Goal: Transaction & Acquisition: Purchase product/service

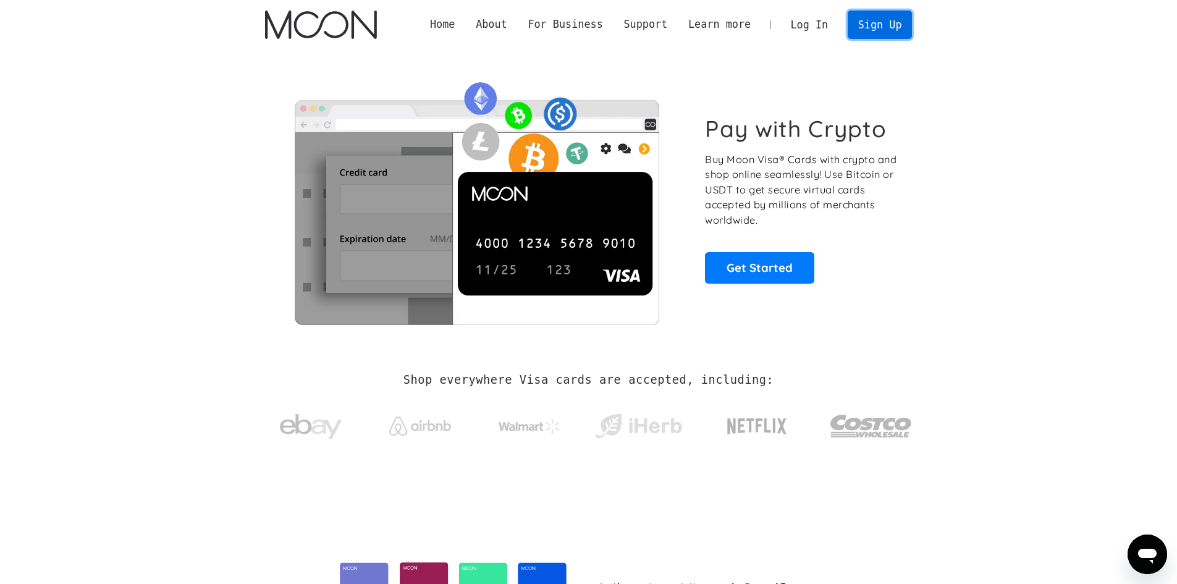
click at [881, 30] on link "Sign Up" at bounding box center [880, 25] width 64 height 28
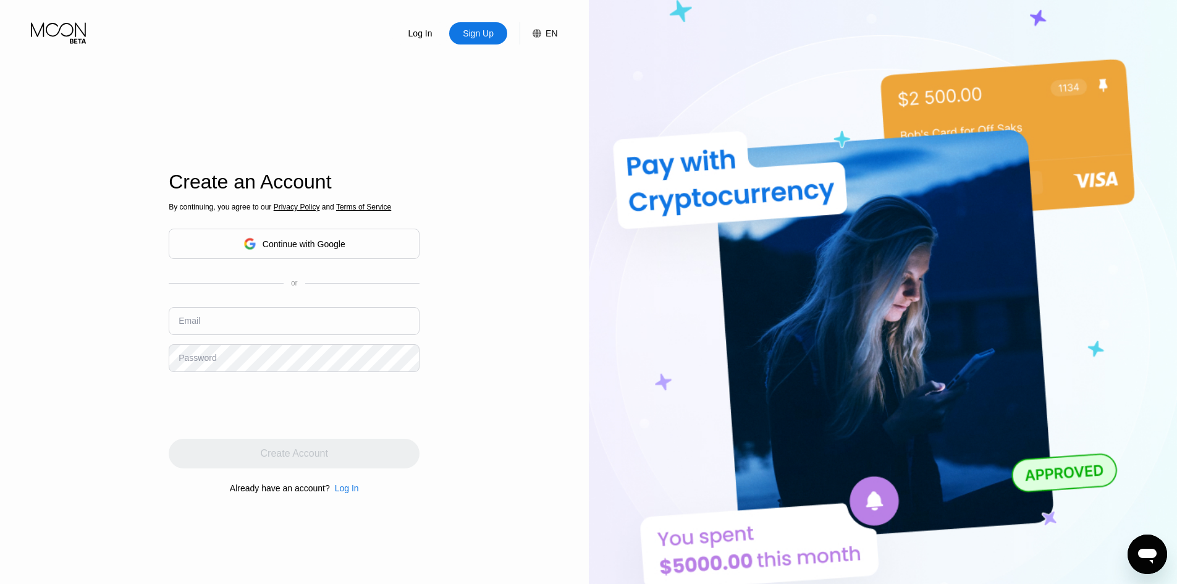
click at [281, 246] on div "Continue with Google" at bounding box center [304, 244] width 83 height 10
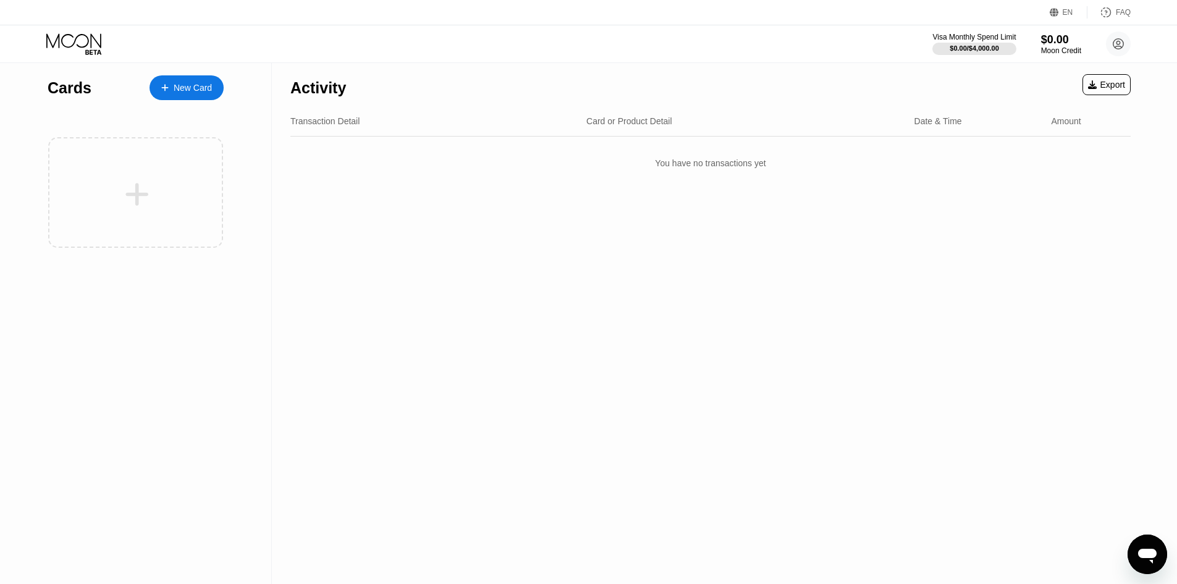
click at [190, 90] on div "New Card" at bounding box center [193, 88] width 38 height 11
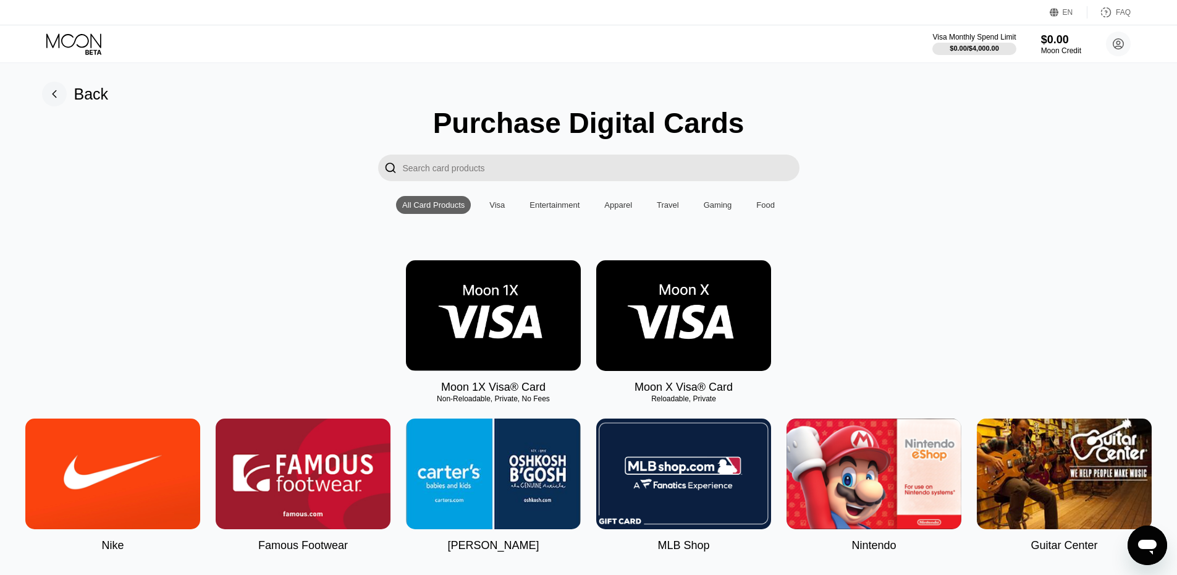
click at [712, 319] on img at bounding box center [683, 315] width 175 height 111
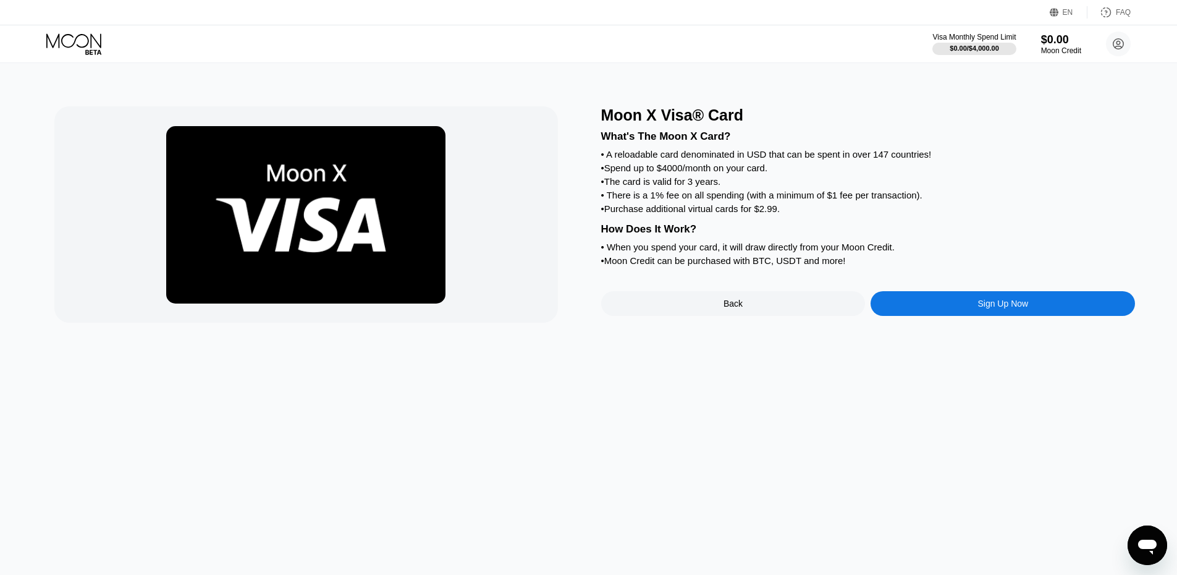
click at [987, 308] on div "Sign Up Now" at bounding box center [1003, 303] width 51 height 10
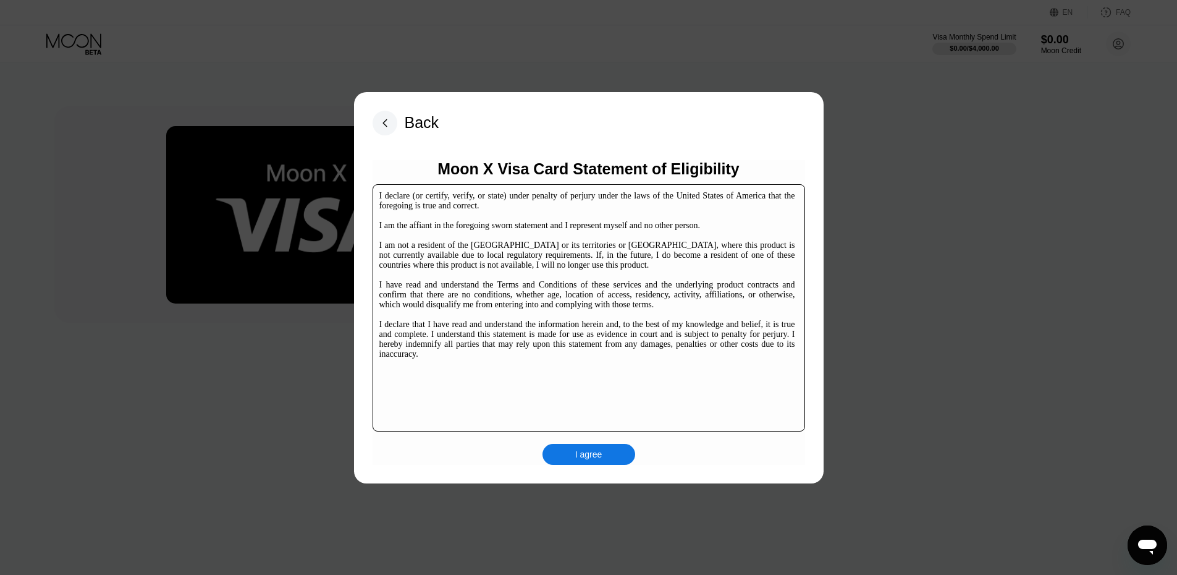
click at [567, 456] on div "I agree" at bounding box center [589, 454] width 93 height 21
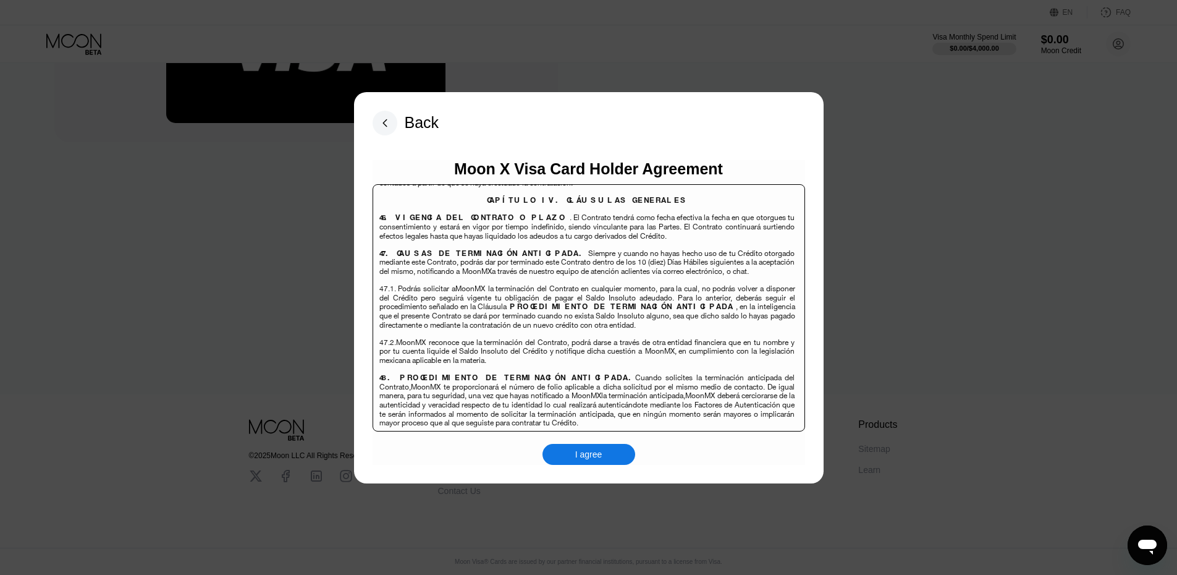
scroll to position [8025, 0]
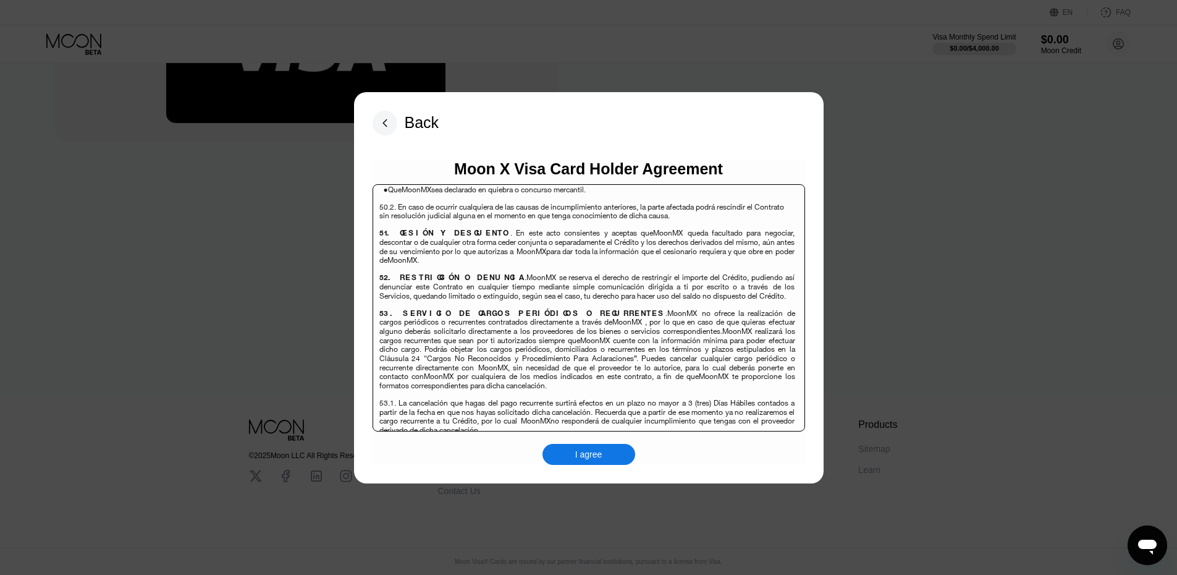
click at [606, 451] on div "I agree" at bounding box center [589, 454] width 93 height 21
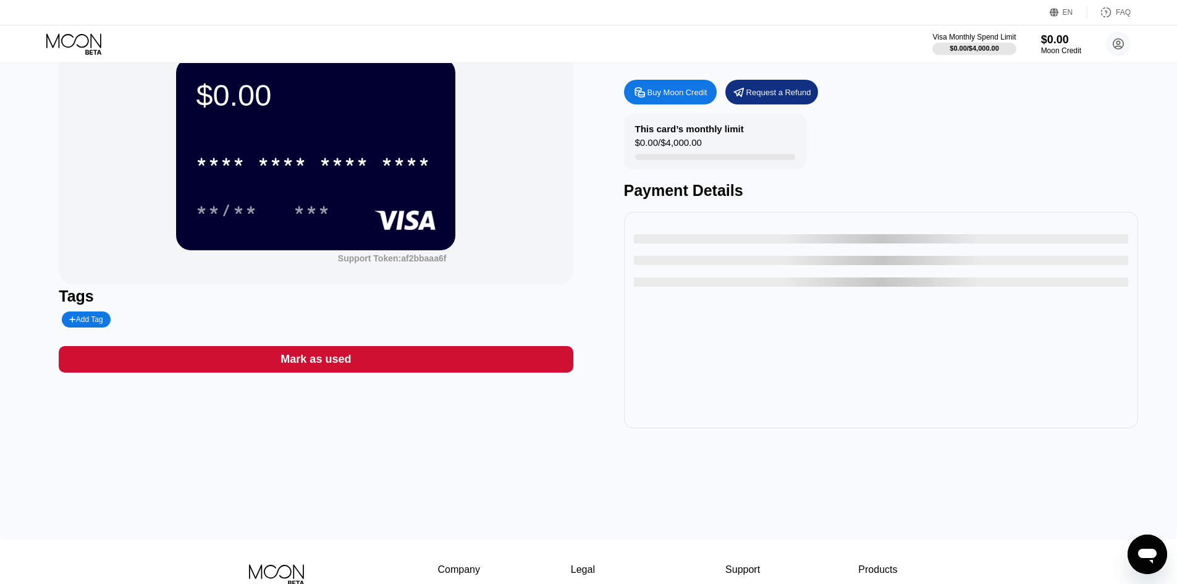
scroll to position [62, 0]
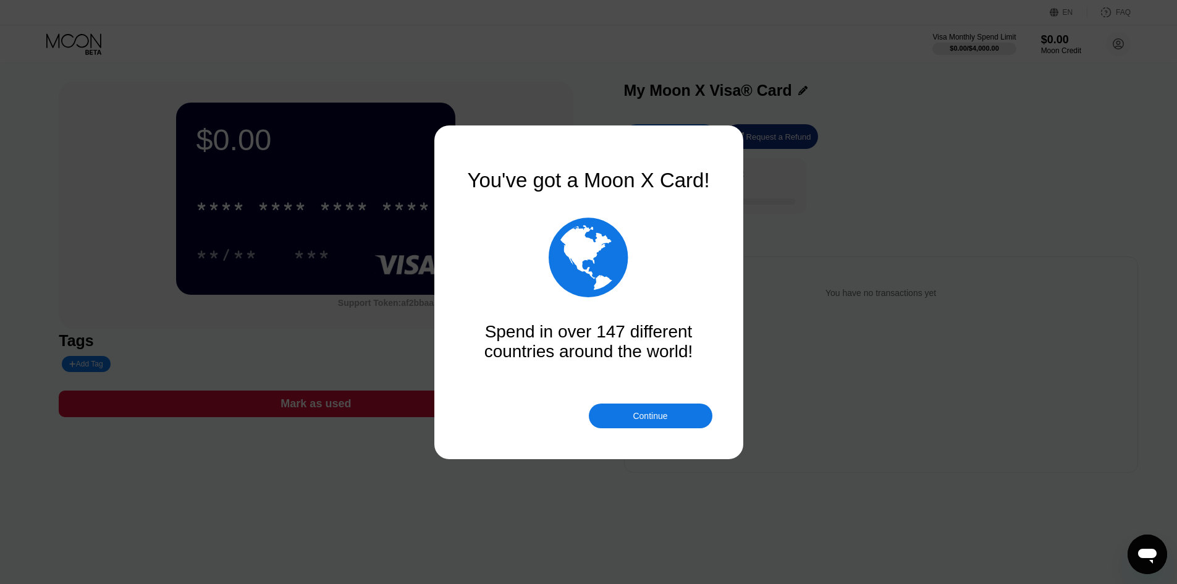
click at [670, 407] on div "Continue" at bounding box center [651, 416] width 124 height 25
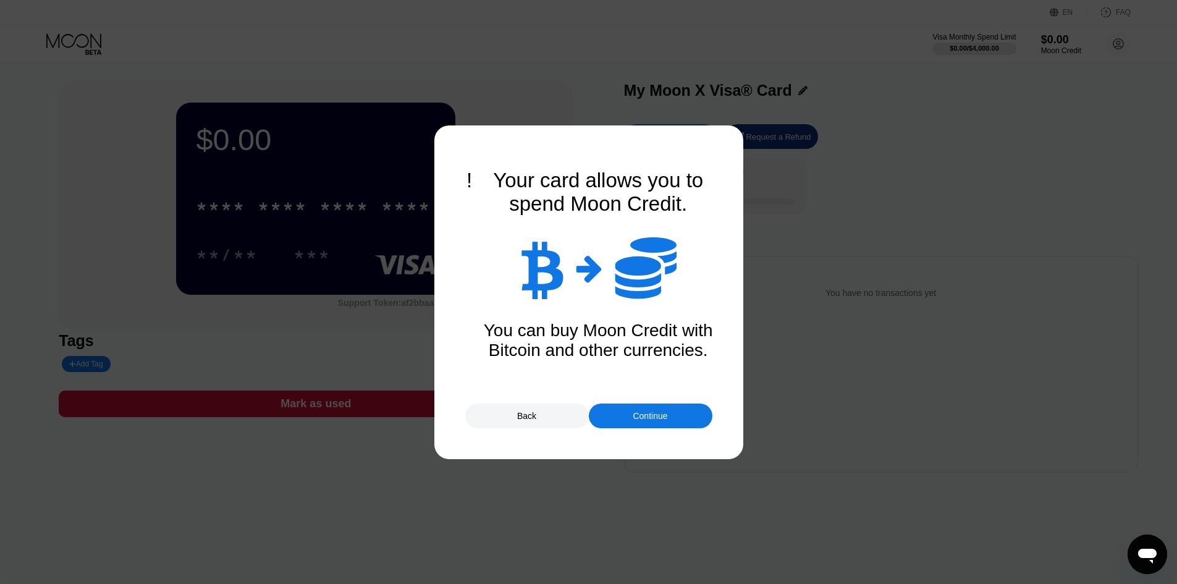
click at [669, 407] on div "Continue" at bounding box center [651, 416] width 124 height 25
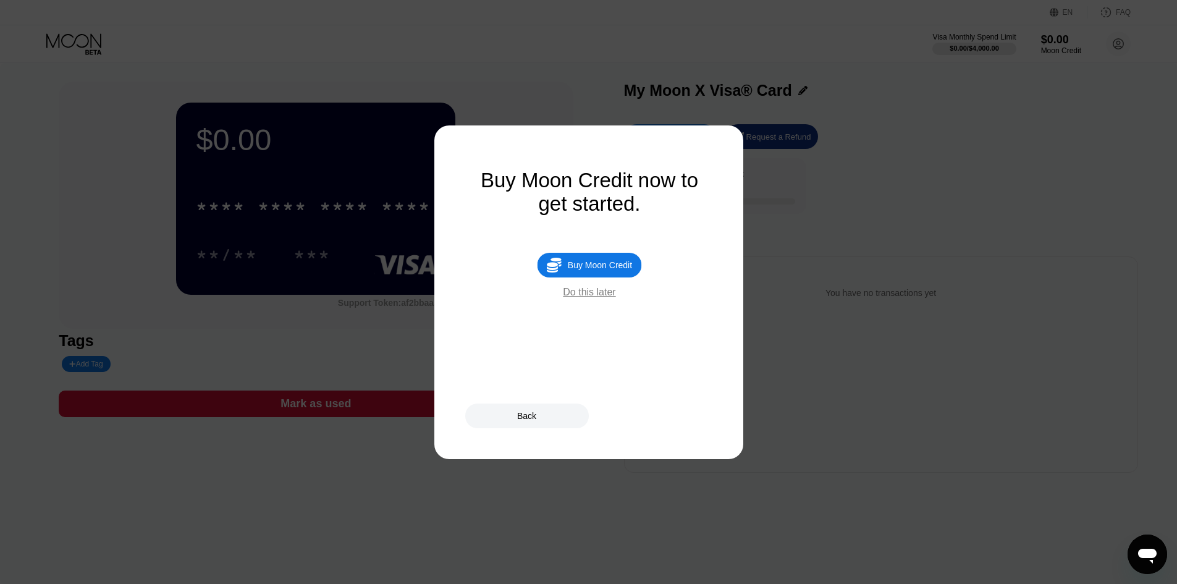
click at [625, 270] on div "Buy Moon Credit" at bounding box center [600, 265] width 64 height 10
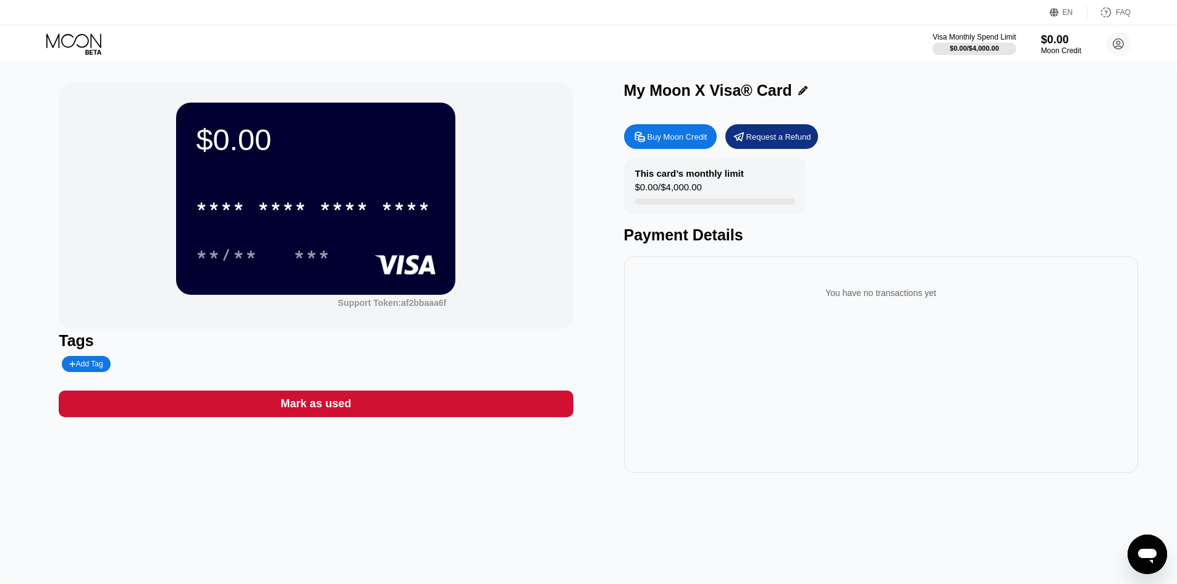
type input "0"
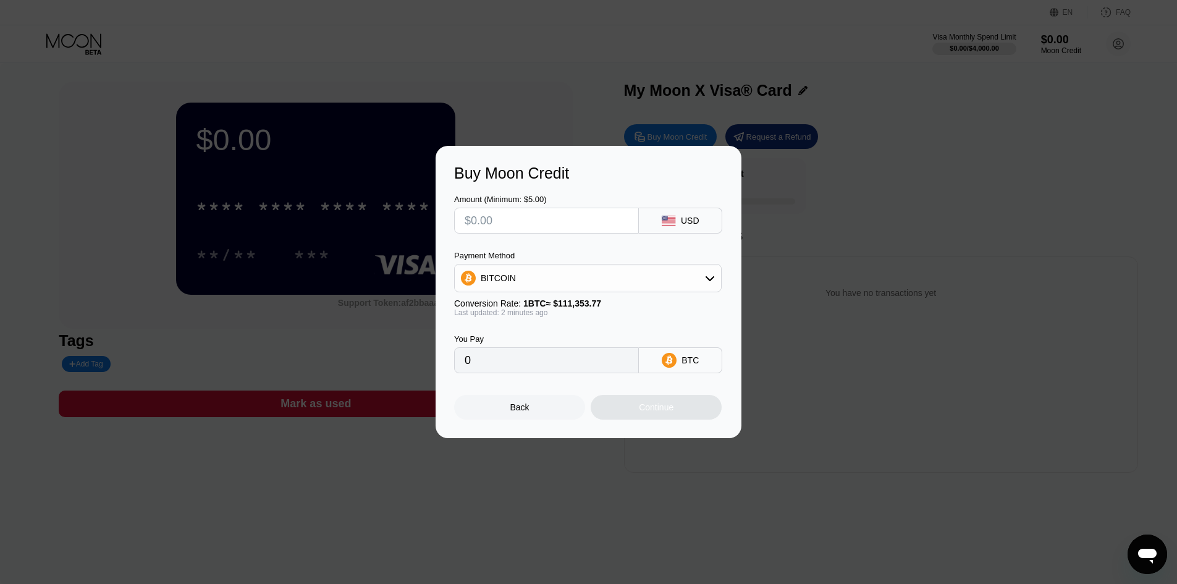
click at [571, 279] on div "BITCOIN" at bounding box center [588, 278] width 266 height 25
click at [509, 339] on span "USDT on TRON" at bounding box center [515, 339] width 62 height 10
type input "0.00"
click at [508, 221] on input "text" at bounding box center [547, 220] width 164 height 25
type input "$1"
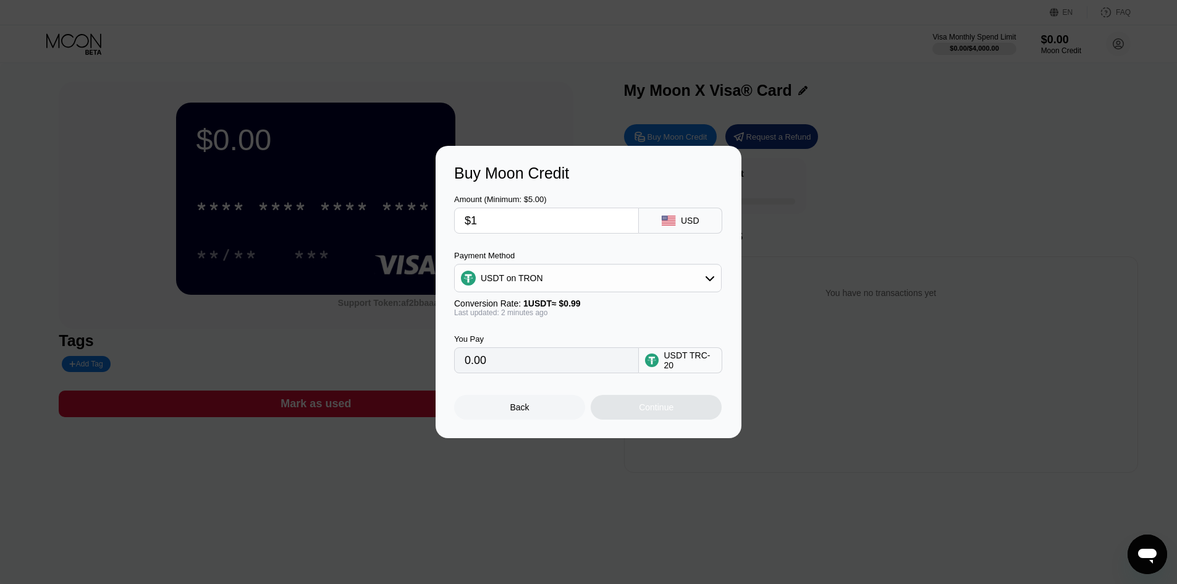
type input "1.01"
type input "$11"
type input "11.11"
type input "$1"
type input "1.01"
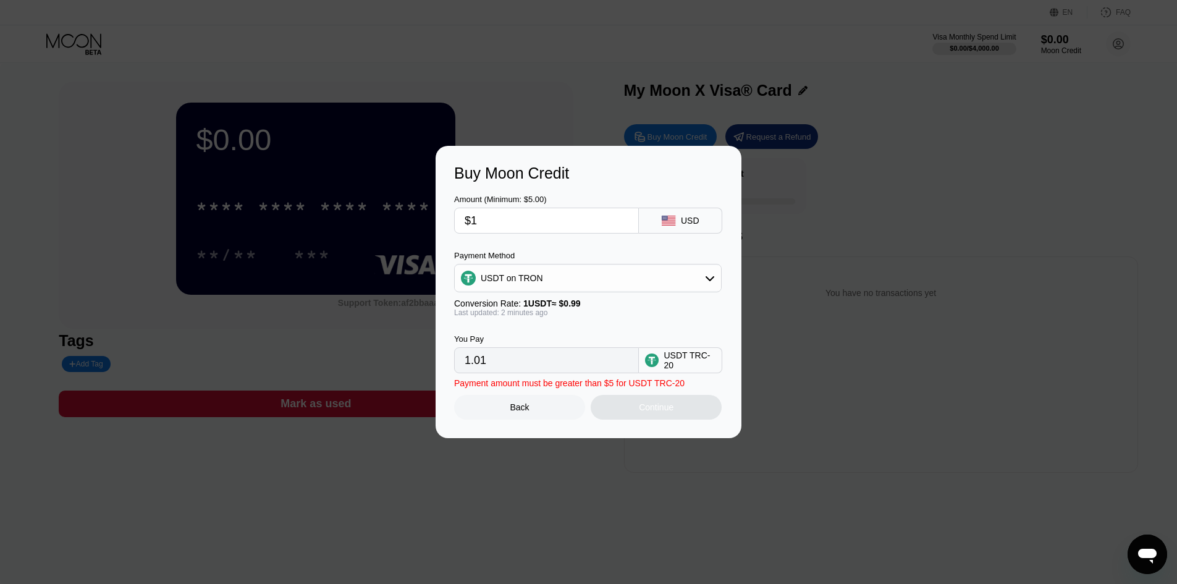
type input "$10"
type input "10.10"
type input "$10"
click at [644, 420] on div "Continue" at bounding box center [656, 407] width 131 height 25
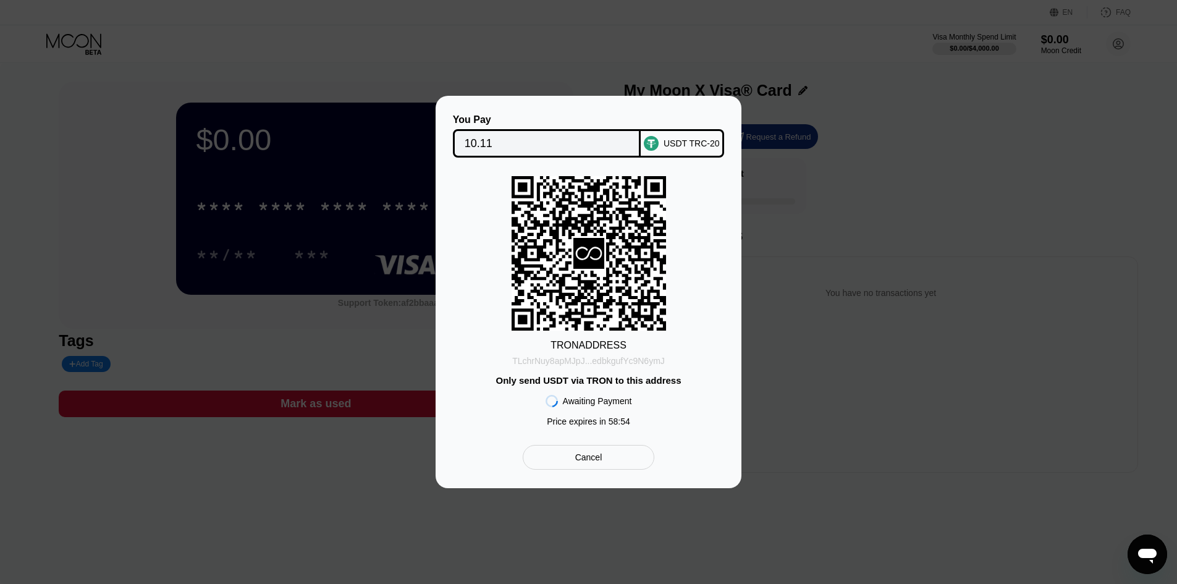
click at [591, 361] on div "TLchrNuy8apMJpJ...edbkgufYc9N6ymJ" at bounding box center [588, 361] width 153 height 10
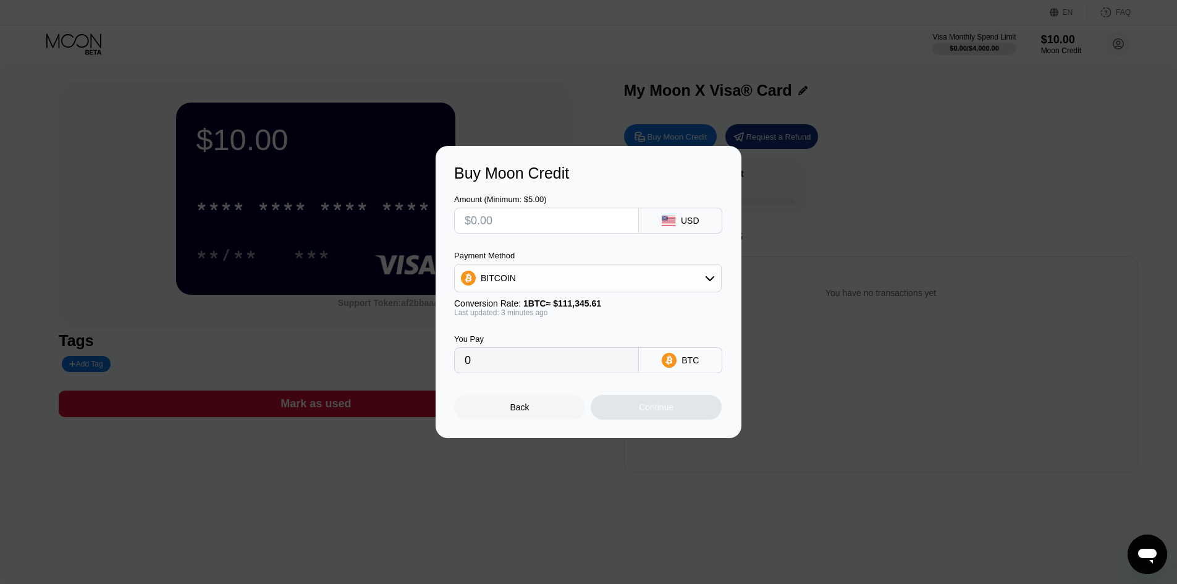
click at [507, 420] on div "Back" at bounding box center [519, 407] width 131 height 25
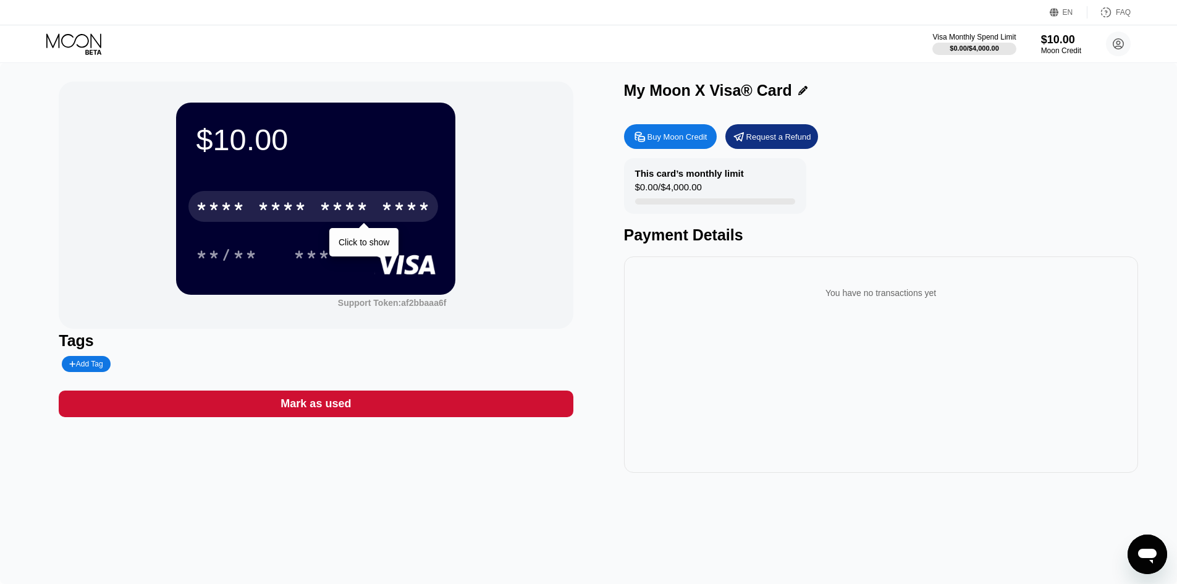
click at [363, 207] on div "* * * *" at bounding box center [343, 208] width 49 height 20
click at [319, 213] on div "* * * * * * * * * * * * 9237" at bounding box center [313, 206] width 250 height 31
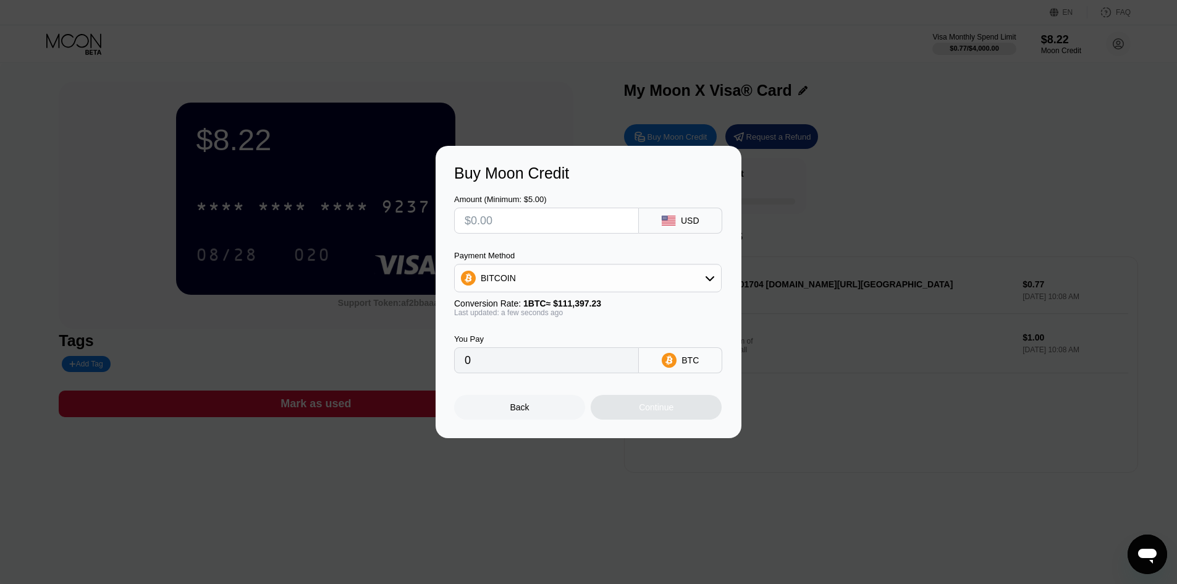
click at [509, 417] on div "Back" at bounding box center [519, 407] width 131 height 25
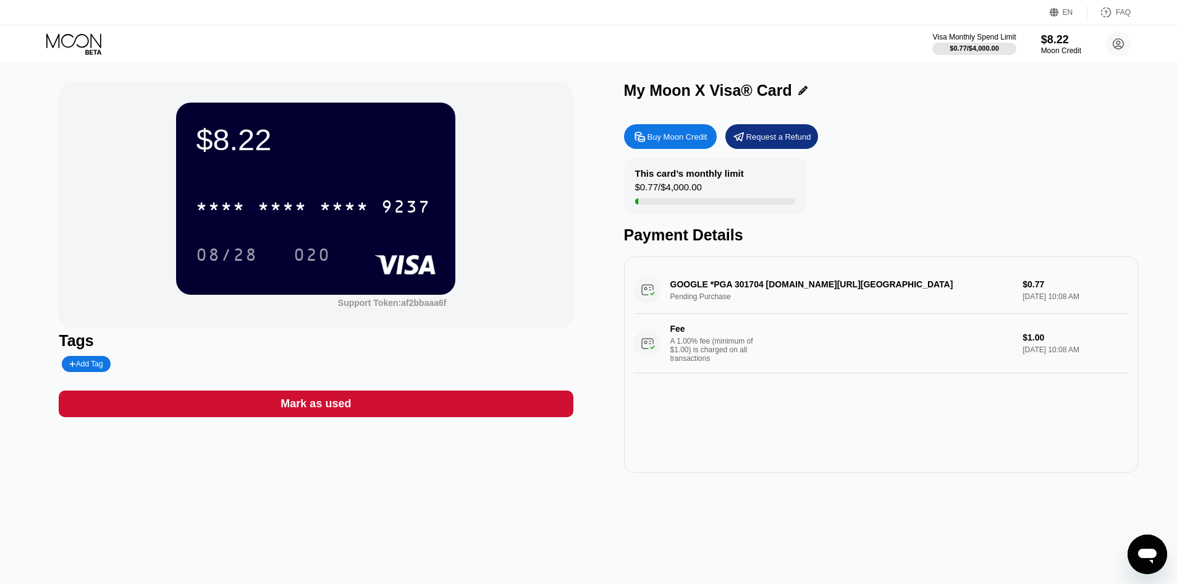
click at [753, 287] on div "GOOGLE *PGA 301704 [DOMAIN_NAME][URL] Pending Purchase $0.77 [DATE] 10:08 AM Fe…" at bounding box center [881, 319] width 494 height 107
click at [751, 289] on div "GOOGLE *PGA 301704 [DOMAIN_NAME][URL] Pending Purchase $0.77 [DATE] 10:08 AM Fe…" at bounding box center [881, 319] width 494 height 107
drag, startPoint x: 733, startPoint y: 290, endPoint x: 758, endPoint y: 286, distance: 25.0
click at [754, 287] on div "GOOGLE *PGA 301704 [DOMAIN_NAME][URL] Pending Purchase $0.77 [DATE] 10:08 AM Fe…" at bounding box center [881, 319] width 494 height 107
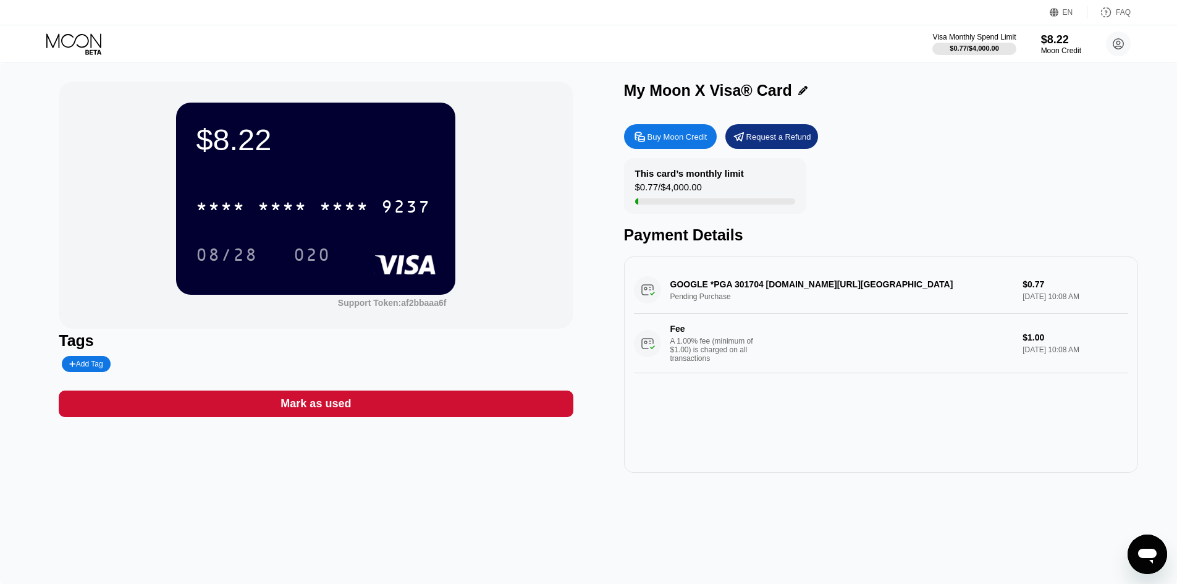
drag, startPoint x: 761, startPoint y: 286, endPoint x: 733, endPoint y: 286, distance: 27.2
click at [733, 288] on div "GOOGLE *PGA 301704 [DOMAIN_NAME][URL] Pending Purchase $0.77 [DATE] 10:08 AM Fe…" at bounding box center [881, 319] width 494 height 107
drag, startPoint x: 733, startPoint y: 286, endPoint x: 763, endPoint y: 284, distance: 29.1
click at [763, 284] on div "GOOGLE *PGA 301704 g.co/helppay#US Pending Purchase $0.77 Sep 19, 2025 10:08 AM…" at bounding box center [881, 319] width 494 height 107
click at [749, 287] on div "GOOGLE *PGA 301704 g.co/helppay#US Pending Purchase $0.77 Sep 19, 2025 10:08 AM…" at bounding box center [881, 319] width 494 height 107
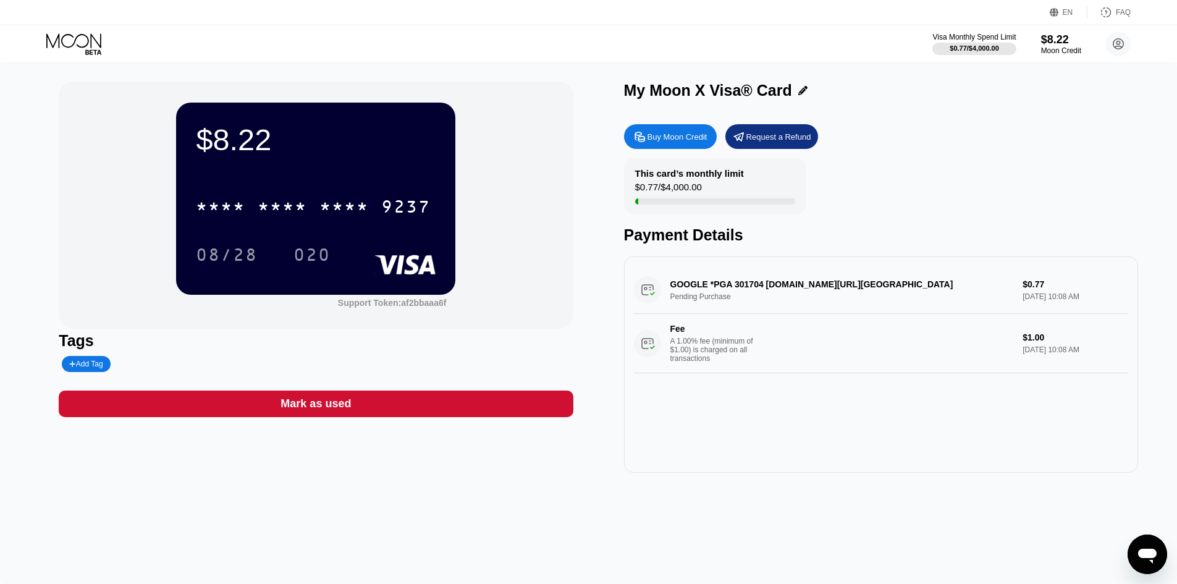
drag, startPoint x: 732, startPoint y: 290, endPoint x: 751, endPoint y: 290, distance: 18.5
click at [751, 290] on div "GOOGLE *PGA 301704 g.co/helppay#US Pending Purchase $0.77 Sep 19, 2025 10:08 AM…" at bounding box center [881, 319] width 494 height 107
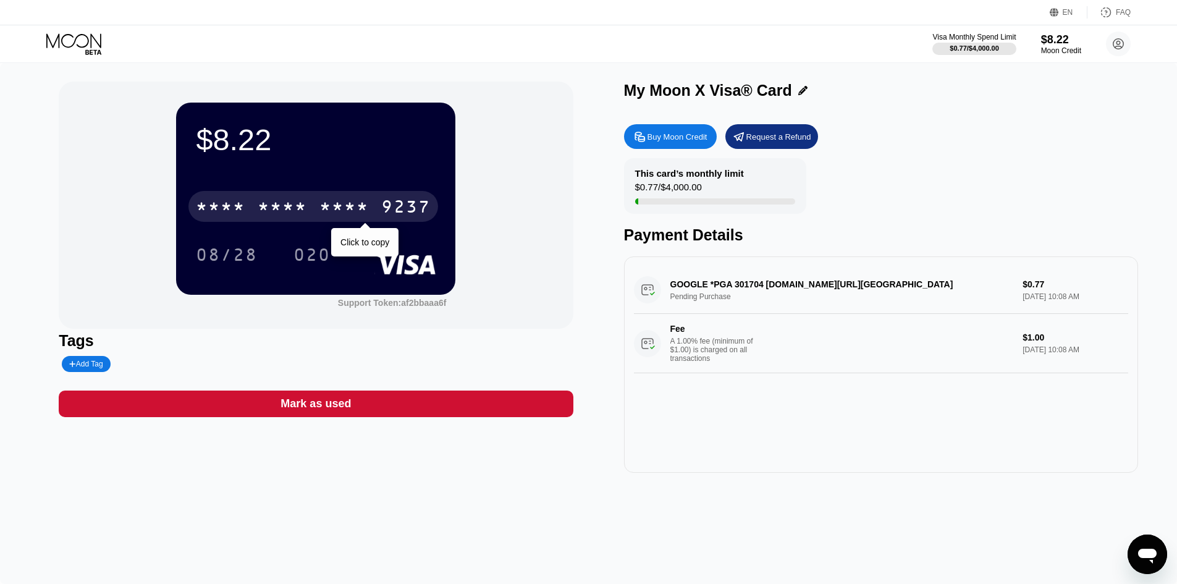
click at [315, 216] on div "* * * * * * * * * * * * 9237" at bounding box center [313, 206] width 250 height 31
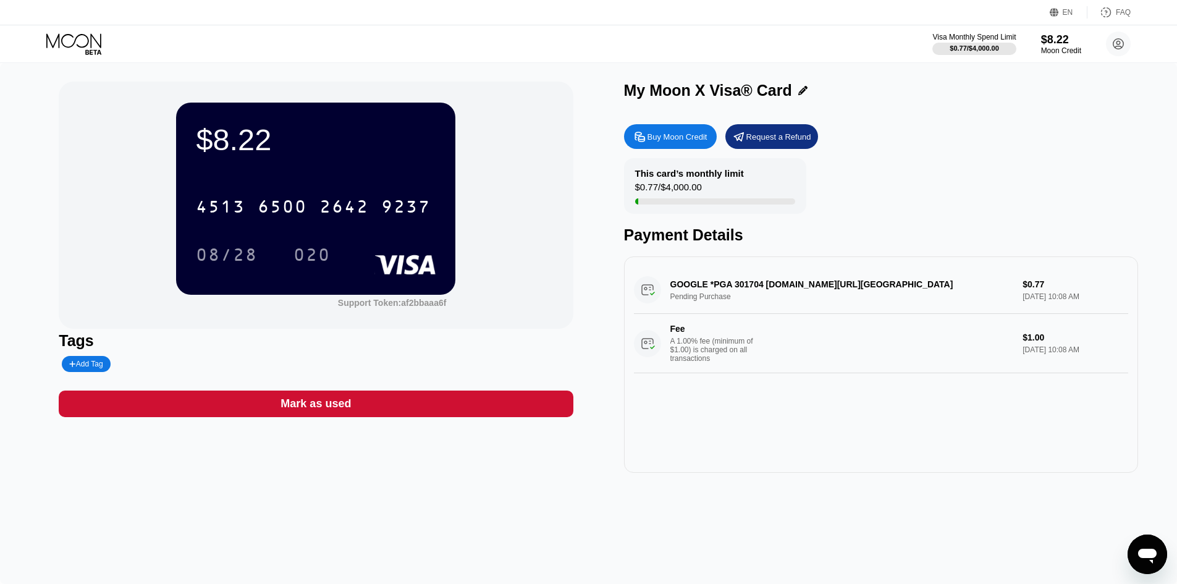
click at [370, 242] on div "08/28 020" at bounding box center [316, 254] width 240 height 31
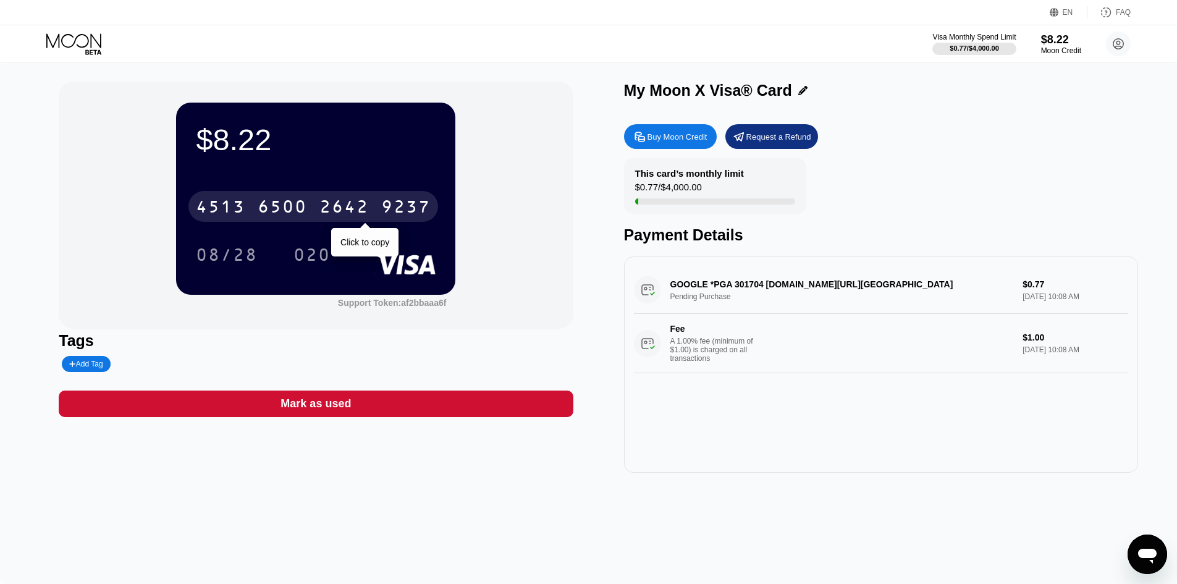
click at [382, 221] on div "[CREDIT_CARD_NUMBER]" at bounding box center [313, 206] width 250 height 31
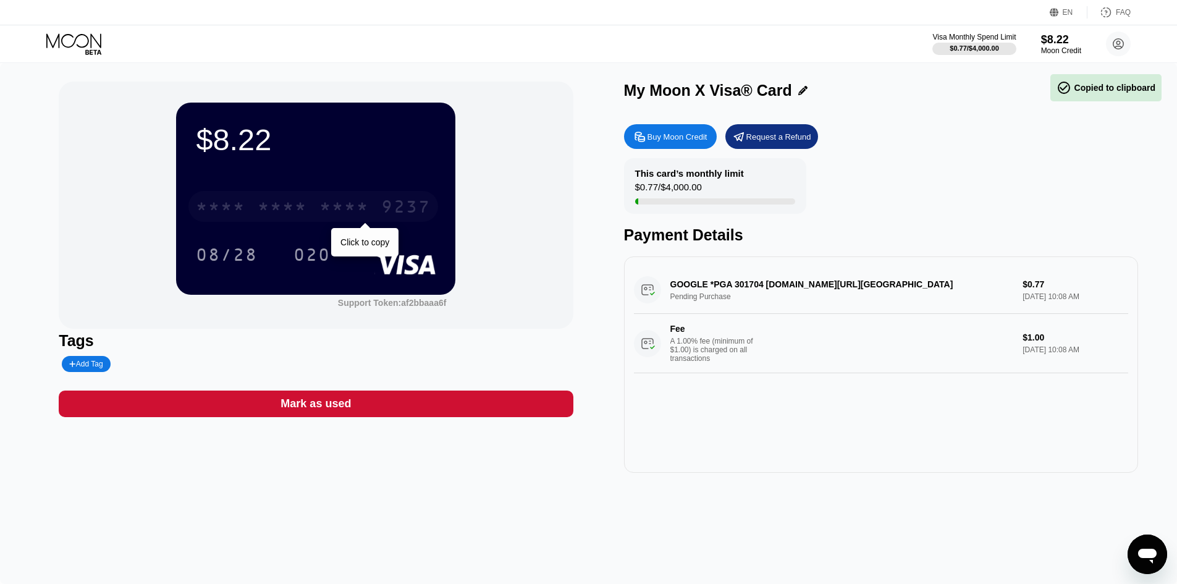
click at [405, 212] on div "9237" at bounding box center [405, 208] width 49 height 20
click at [342, 208] on div "2642" at bounding box center [343, 208] width 49 height 20
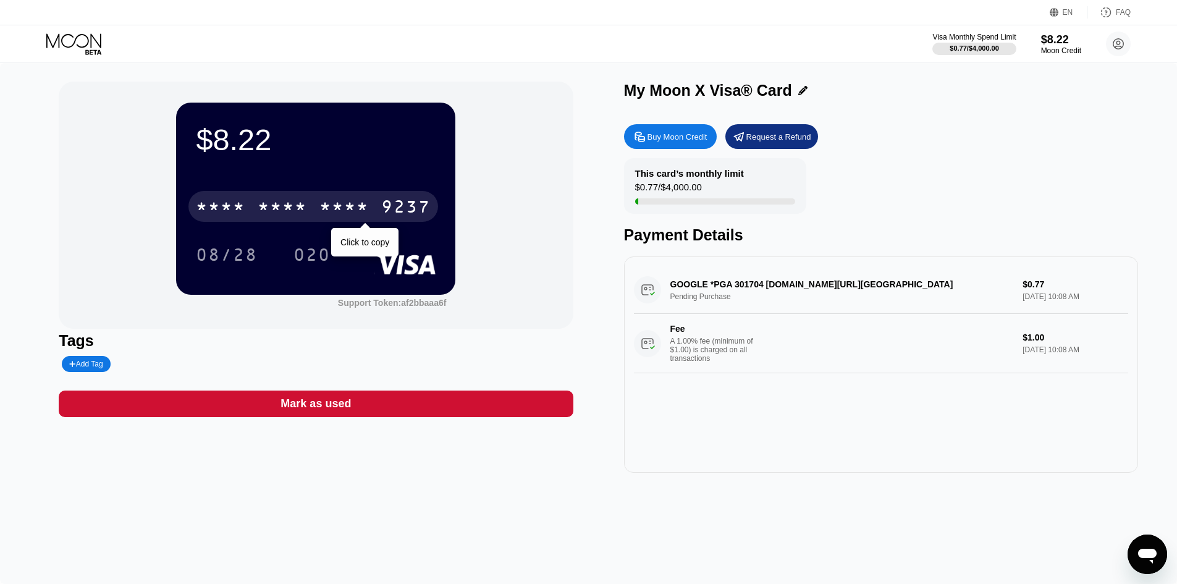
drag, startPoint x: 342, startPoint y: 208, endPoint x: 309, endPoint y: 221, distance: 35.6
click at [309, 221] on div "* * * * * * * * * * * * 9237" at bounding box center [313, 206] width 250 height 31
click at [310, 211] on div "[CREDIT_CARD_NUMBER]" at bounding box center [313, 206] width 250 height 31
click at [310, 211] on div "* * * * * * * * * * * * 9237" at bounding box center [313, 206] width 250 height 31
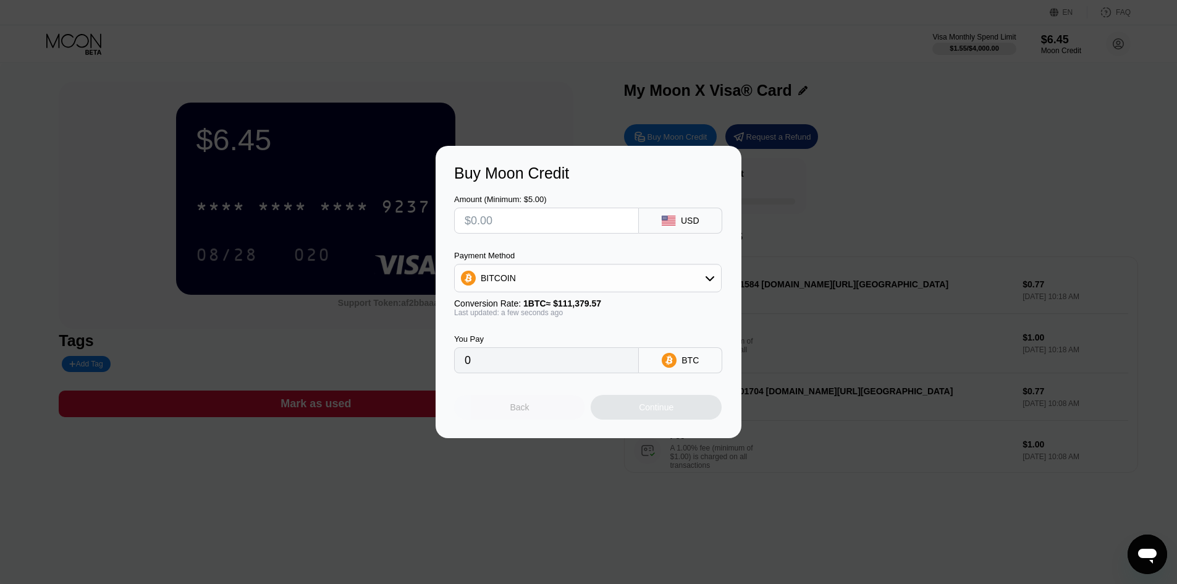
click at [515, 410] on div "Back" at bounding box center [519, 407] width 19 height 10
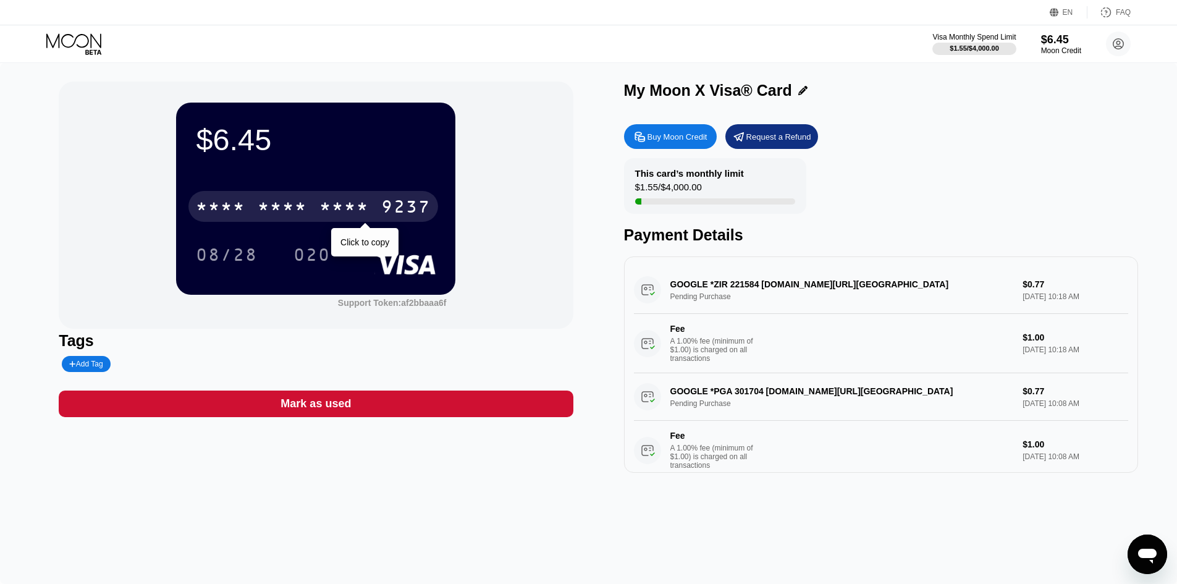
click at [361, 214] on div "* * * *" at bounding box center [343, 208] width 49 height 20
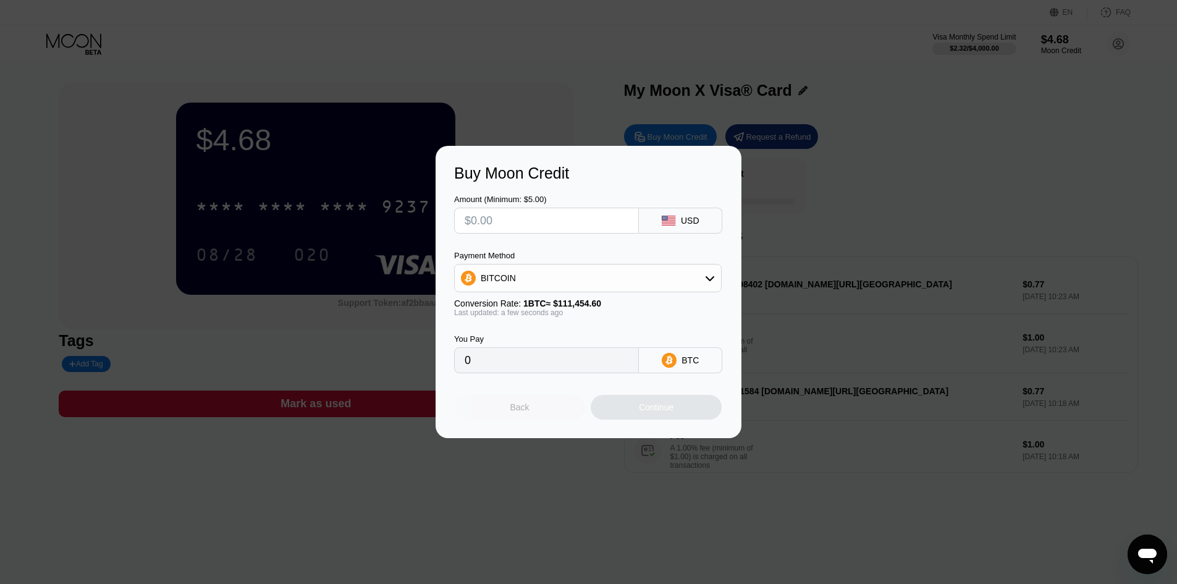
click at [534, 411] on div "Back" at bounding box center [519, 407] width 131 height 25
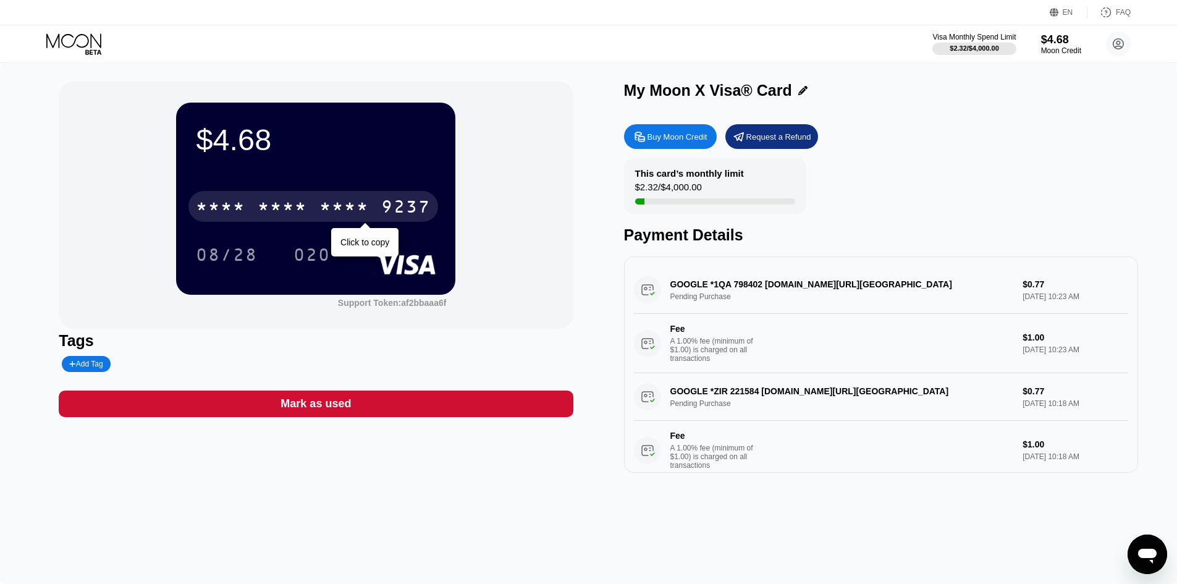
click at [369, 214] on div "* * * *" at bounding box center [343, 208] width 49 height 20
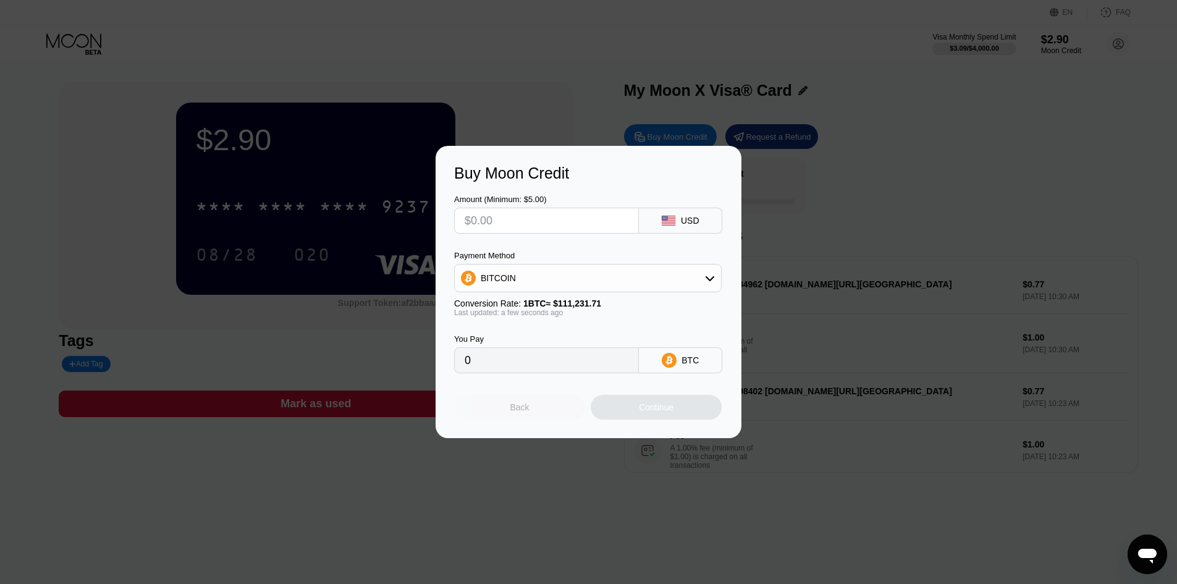
click at [535, 415] on div "Back" at bounding box center [519, 407] width 131 height 25
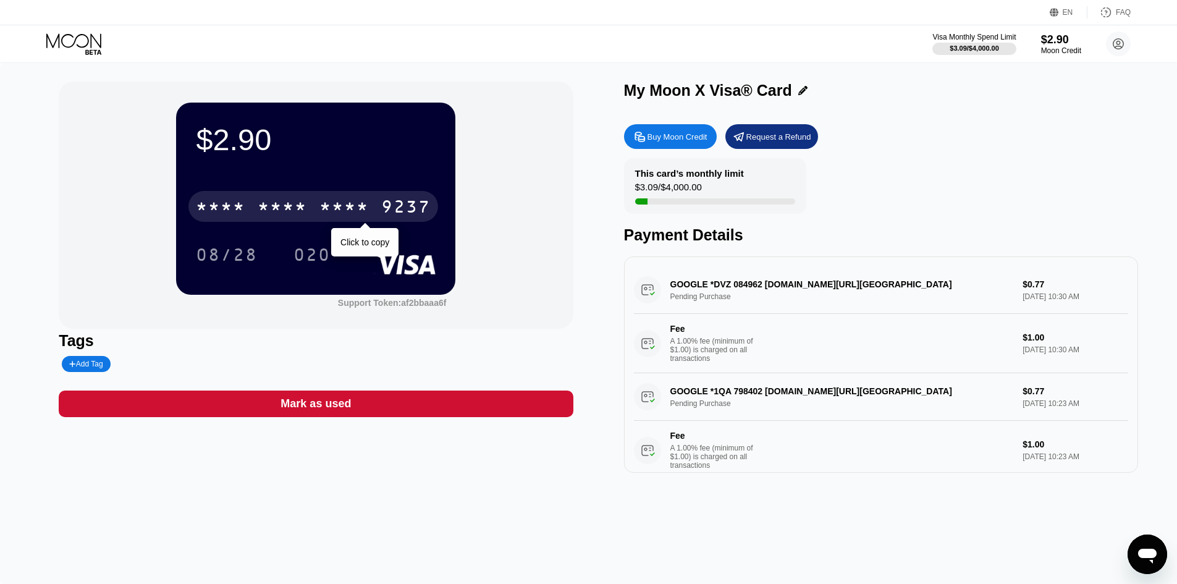
click at [395, 212] on div "9237" at bounding box center [405, 208] width 49 height 20
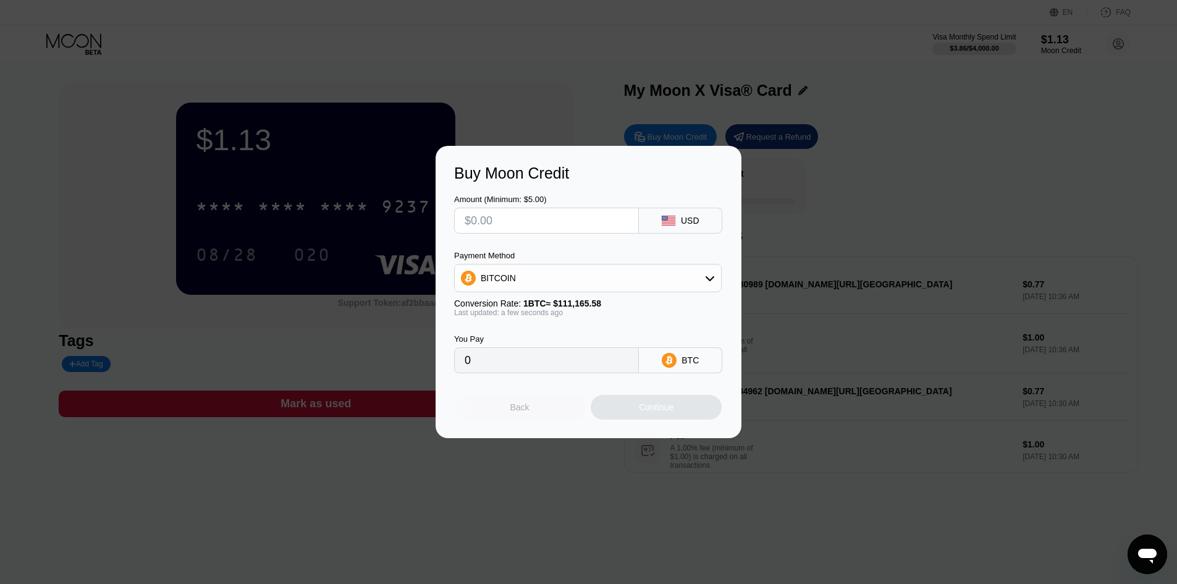
click at [528, 409] on div "Back" at bounding box center [519, 407] width 19 height 10
